Goal: Register for event/course

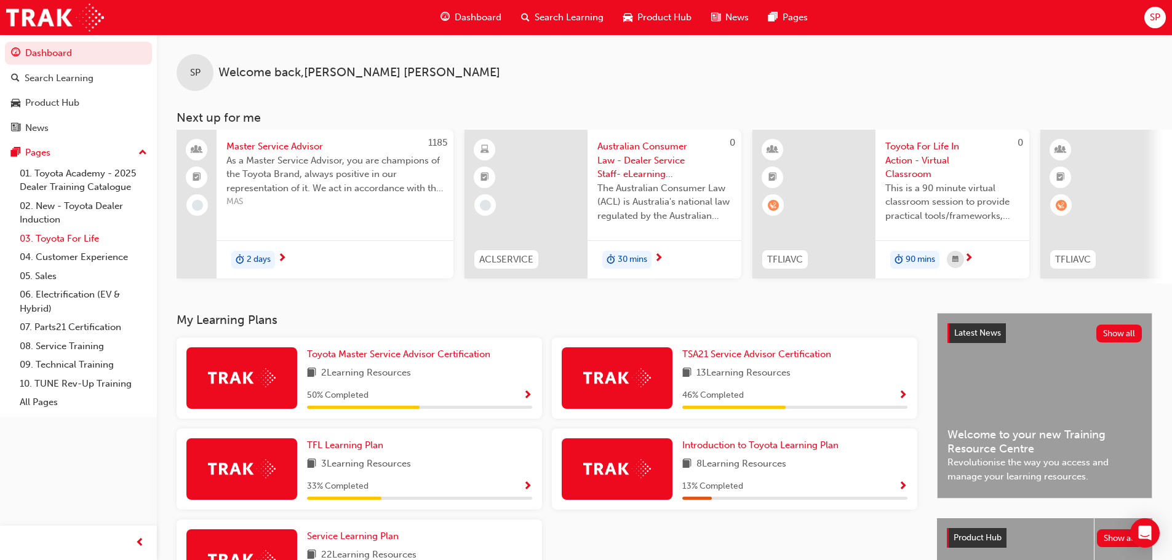
click at [46, 241] on link "03. Toyota For Life" at bounding box center [83, 238] width 137 height 19
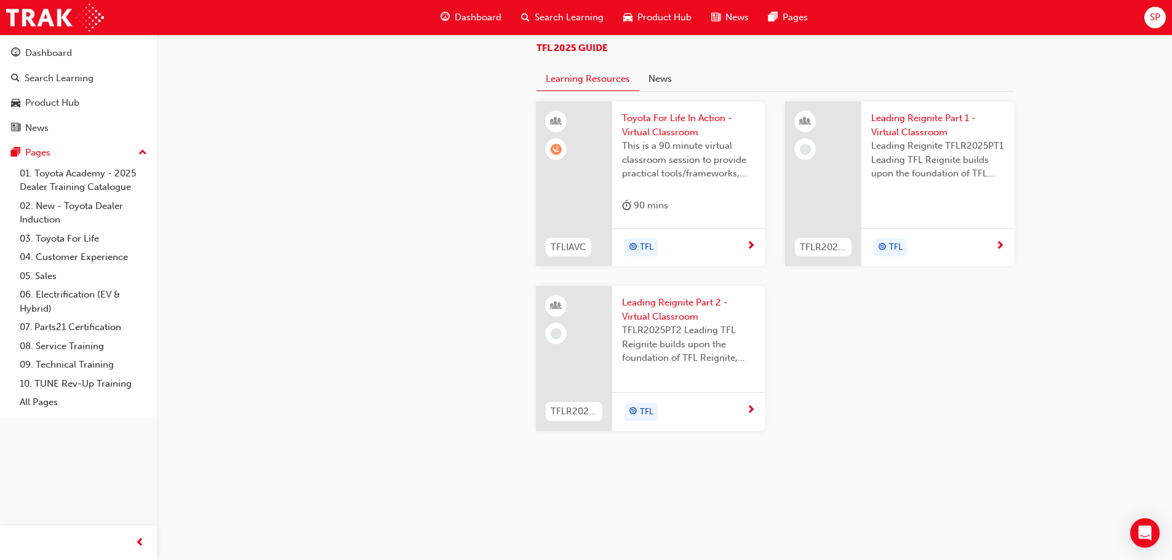
scroll to position [1169, 0]
click at [729, 257] on div "TFL" at bounding box center [684, 248] width 124 height 18
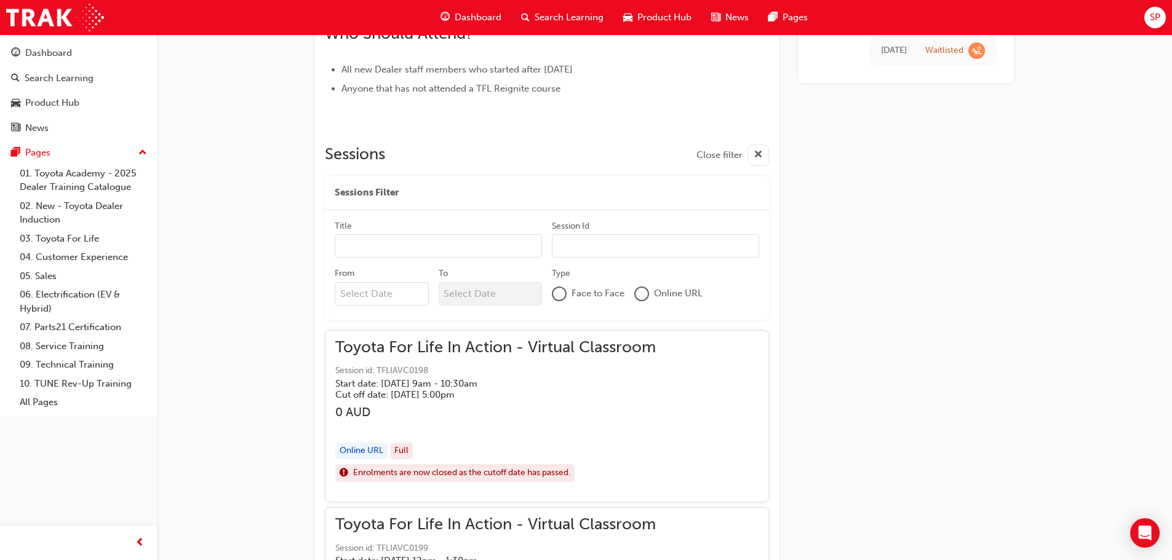
scroll to position [513, 0]
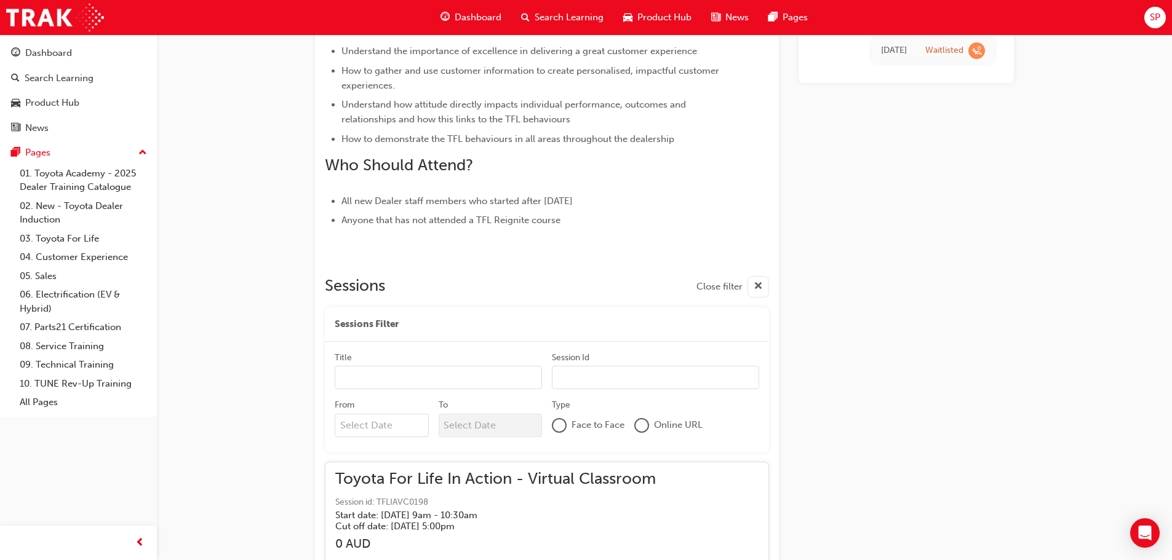
click at [899, 55] on div "[DATE]" at bounding box center [894, 51] width 26 height 14
click at [938, 50] on div "Waitlisted" at bounding box center [944, 51] width 38 height 12
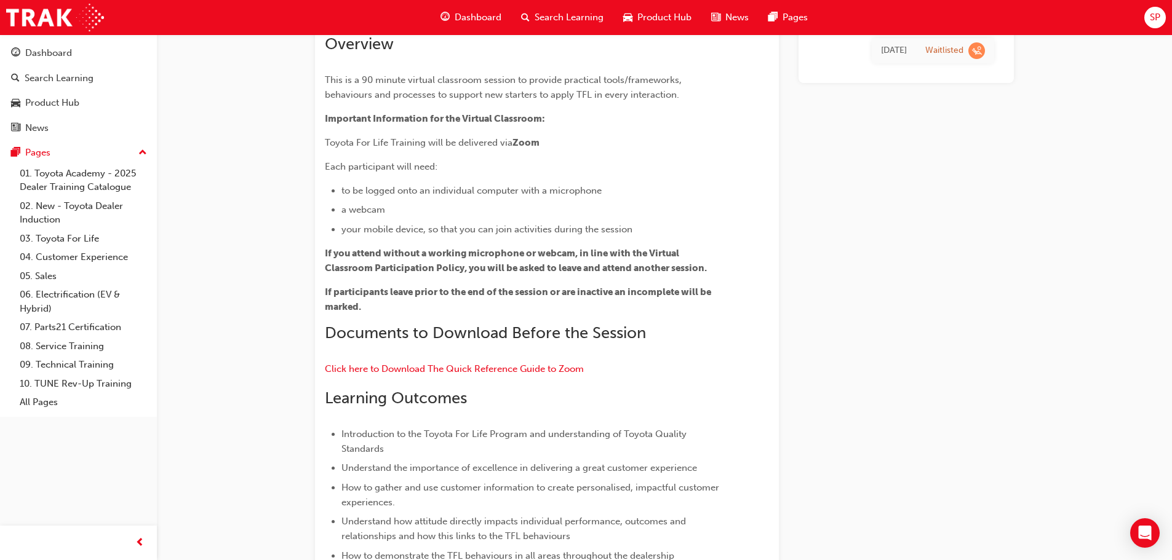
scroll to position [0, 0]
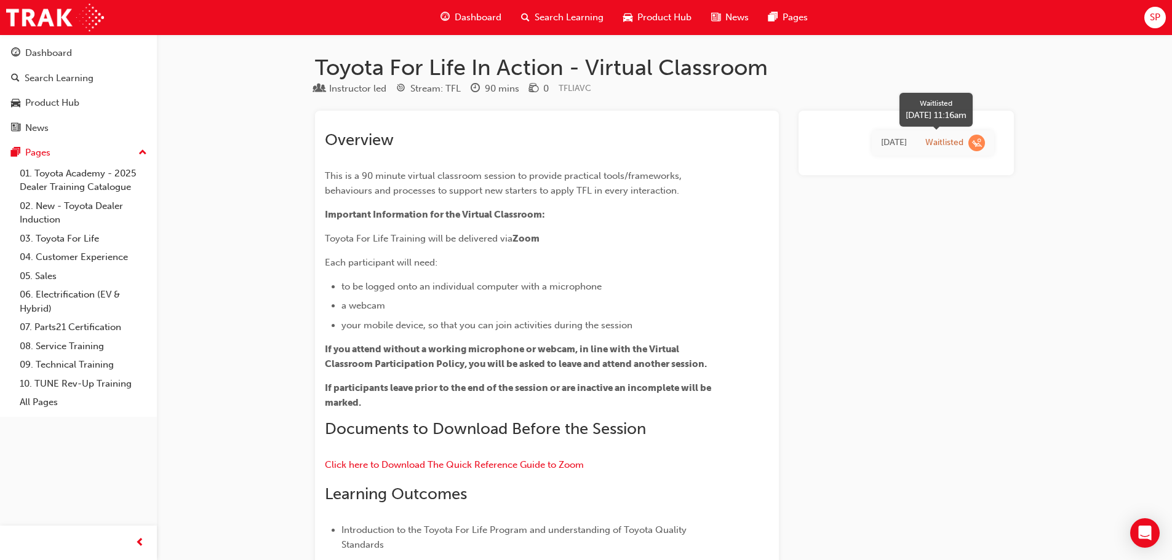
click at [954, 140] on div "Waitlisted" at bounding box center [944, 143] width 38 height 12
click at [971, 145] on span "learningRecordVerb_WAITLIST-icon" at bounding box center [976, 143] width 17 height 17
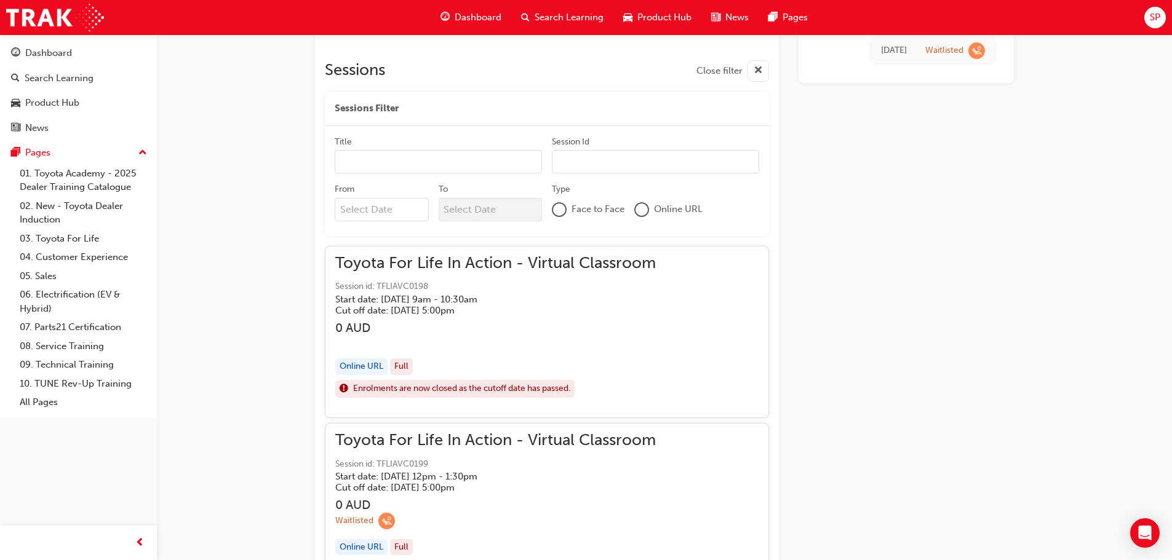
scroll to position [738, 0]
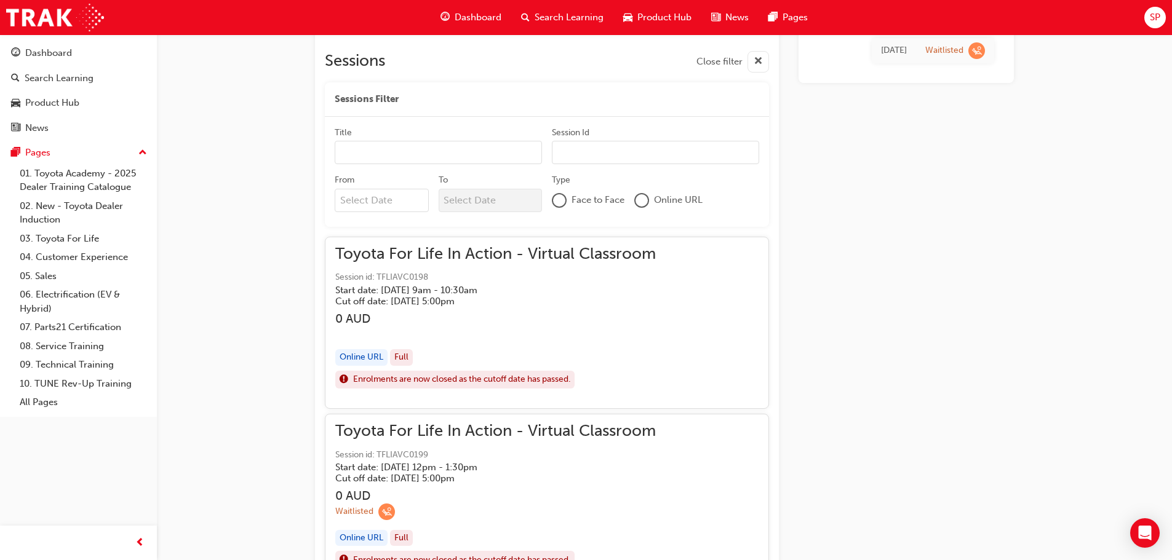
click at [413, 296] on h5 "Cut off date: [DATE] 5:00pm" at bounding box center [485, 301] width 301 height 11
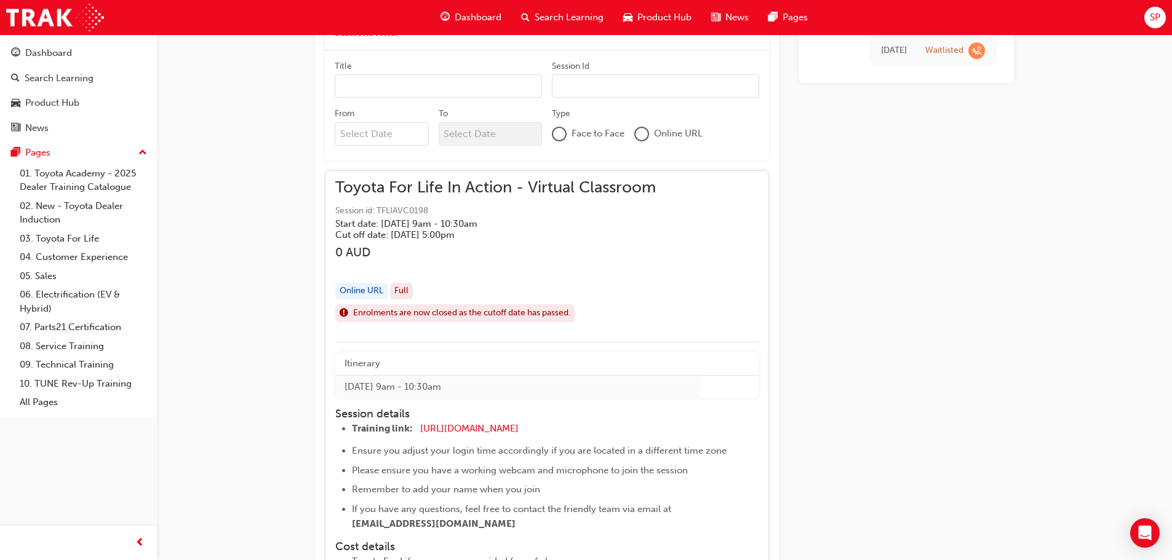
scroll to position [923, 0]
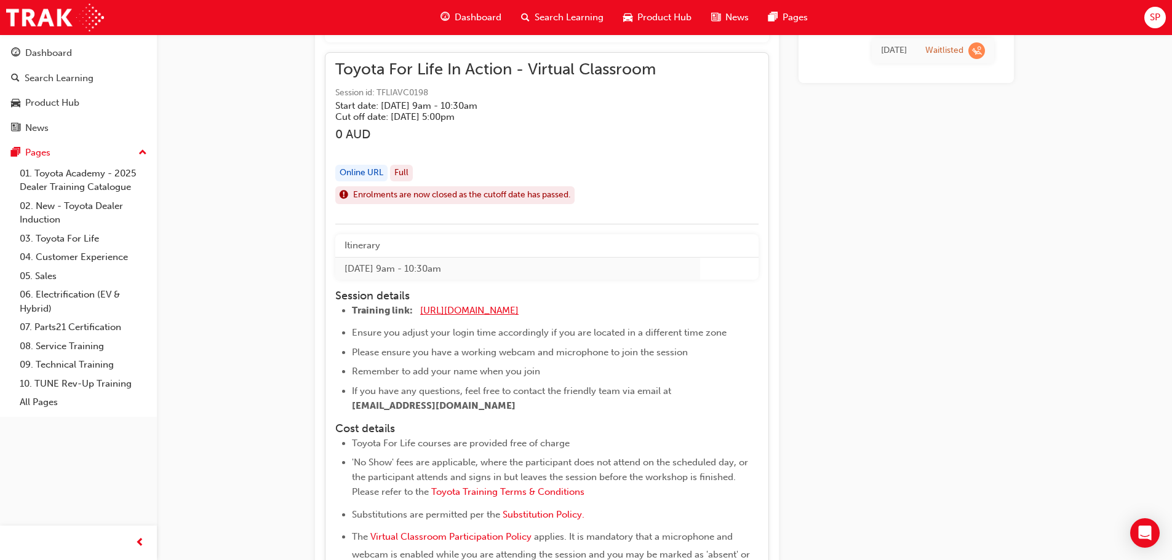
click at [476, 309] on span "[URL][DOMAIN_NAME]" at bounding box center [469, 310] width 98 height 11
